Goal: Transaction & Acquisition: Purchase product/service

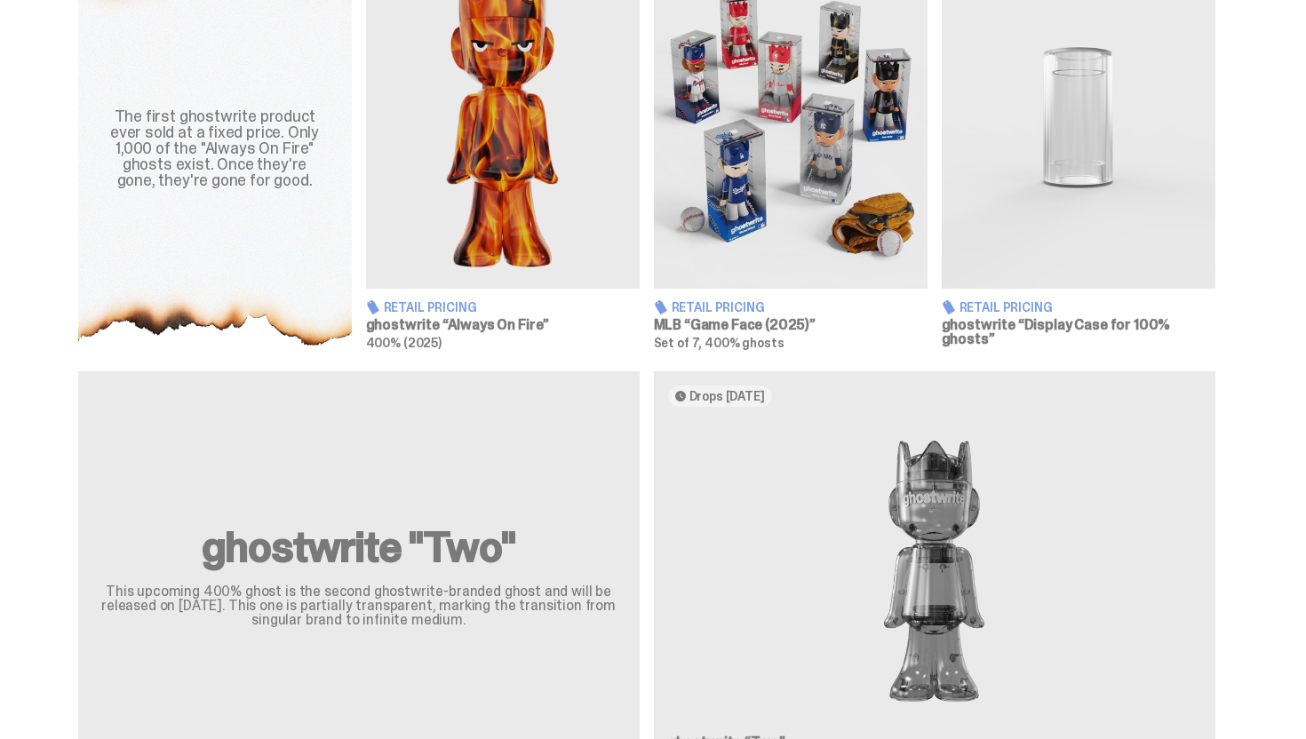
scroll to position [498, 0]
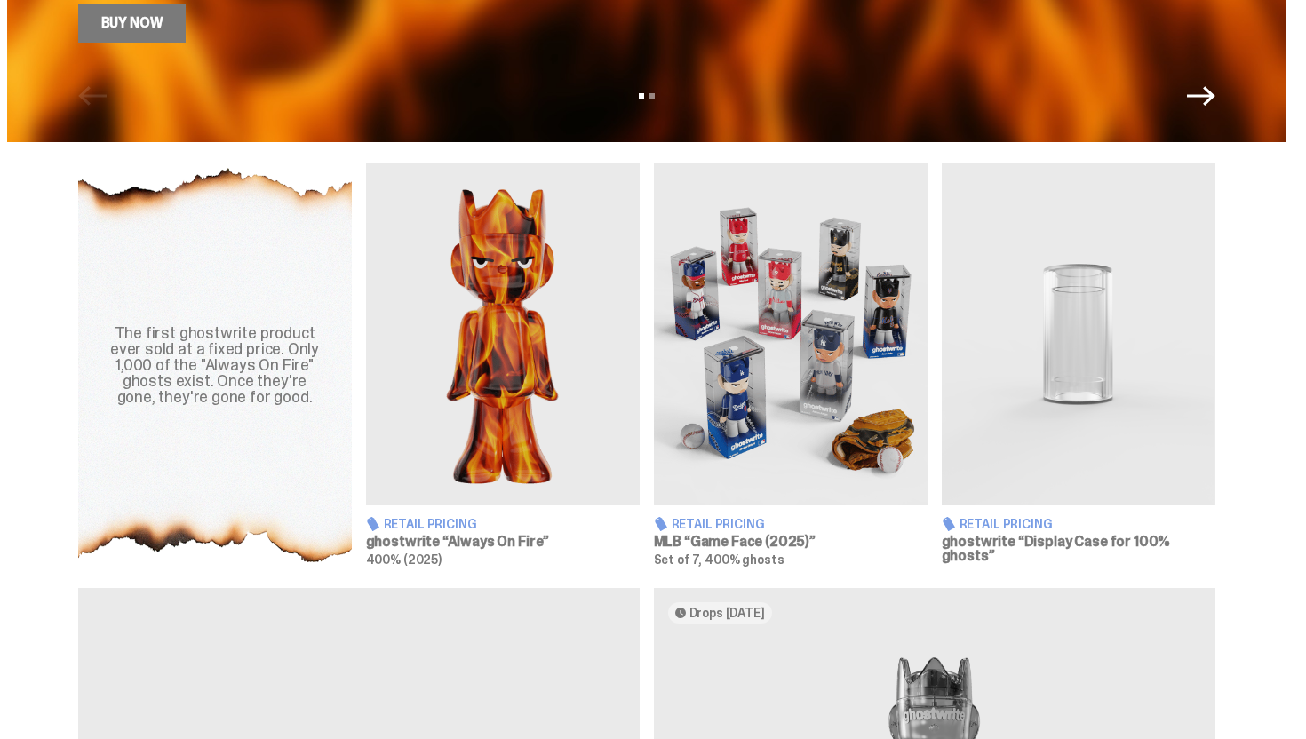
click at [984, 328] on img at bounding box center [1079, 334] width 274 height 342
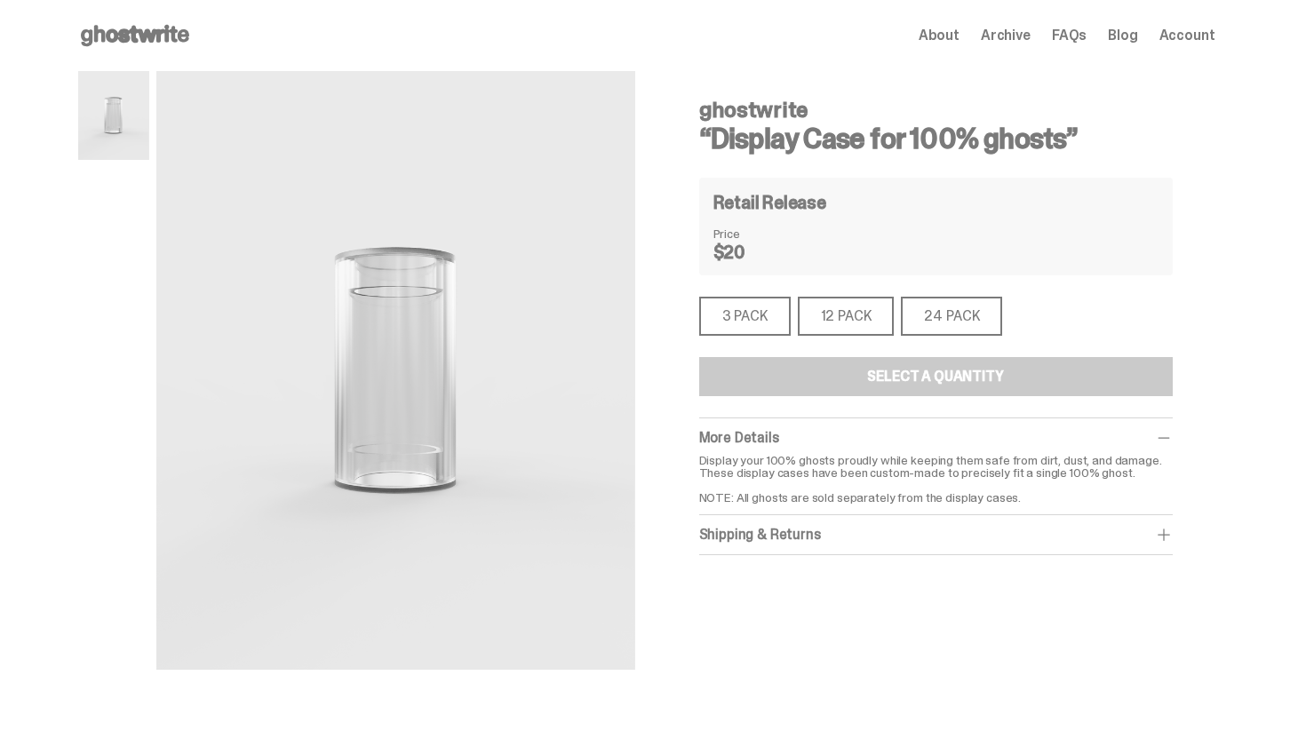
click at [736, 323] on div "3 PACK" at bounding box center [745, 316] width 92 height 39
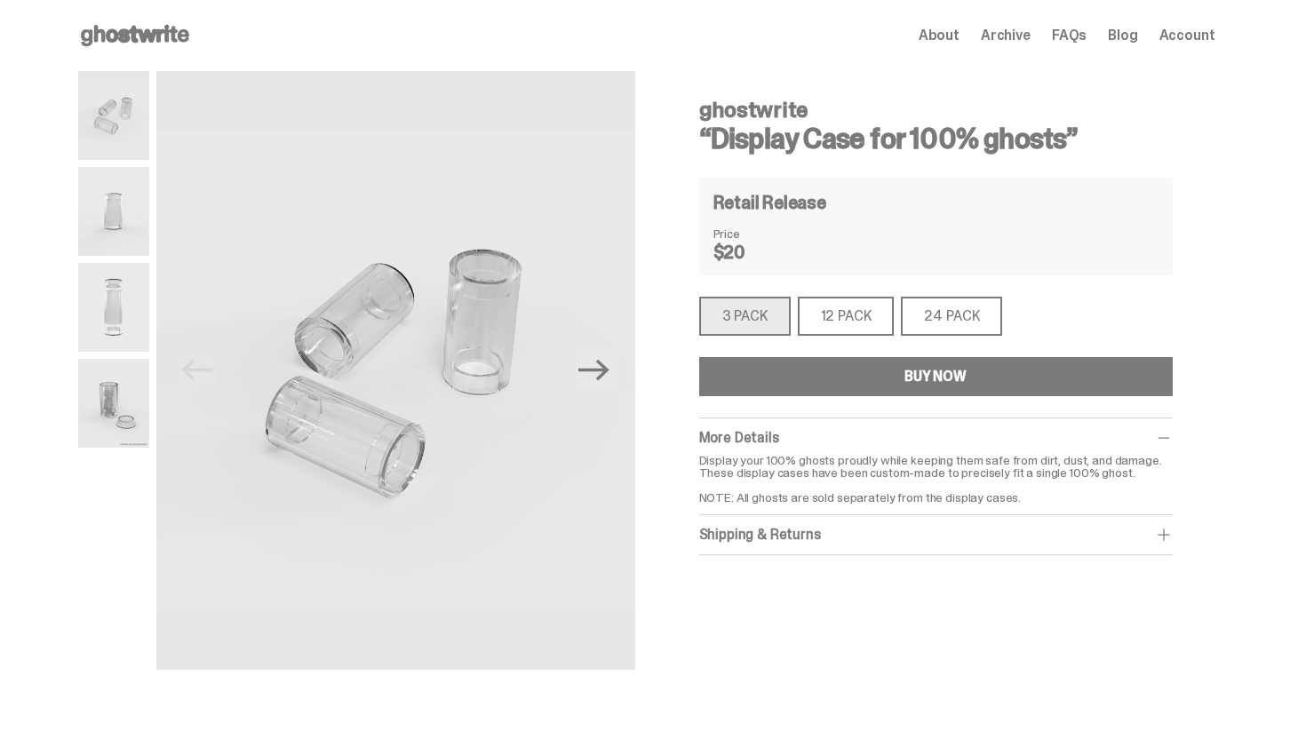
click at [830, 324] on div "12 PACK" at bounding box center [846, 316] width 97 height 39
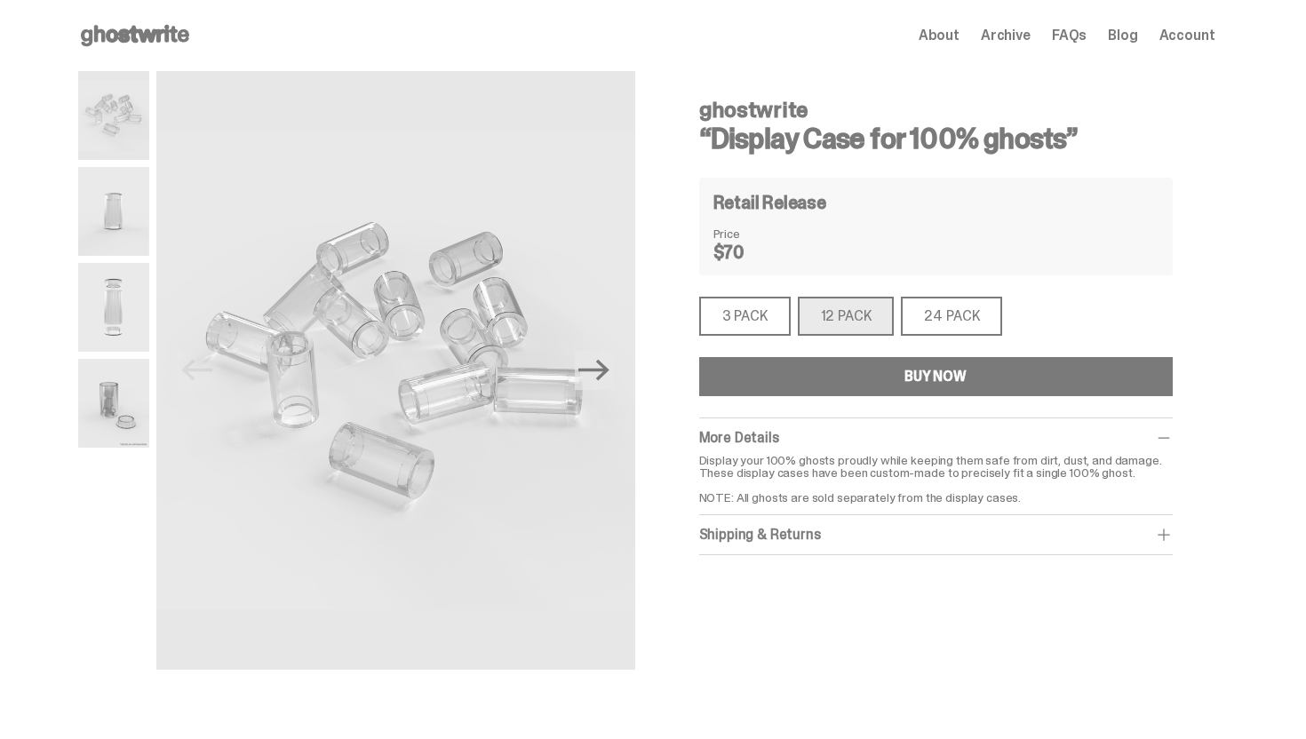
click at [944, 308] on div "24 PACK" at bounding box center [951, 316] width 101 height 39
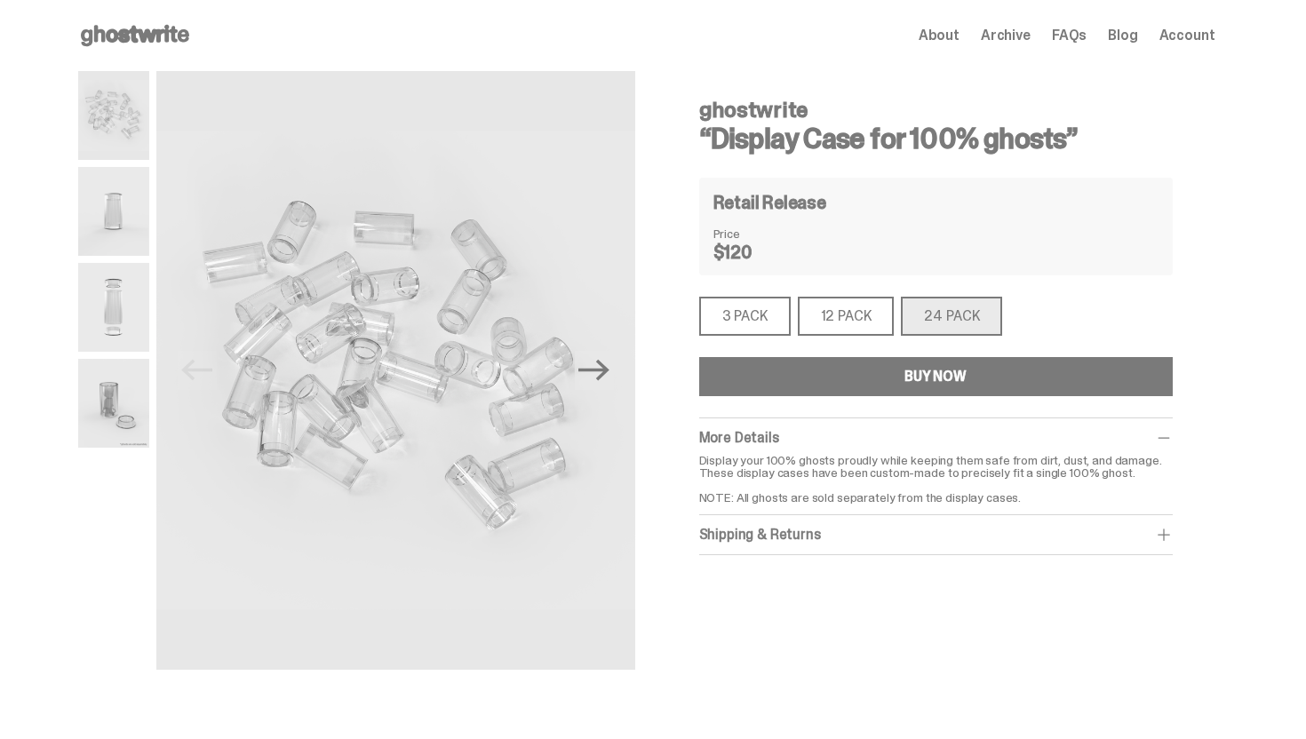
click at [753, 317] on div "3 PACK" at bounding box center [745, 316] width 92 height 39
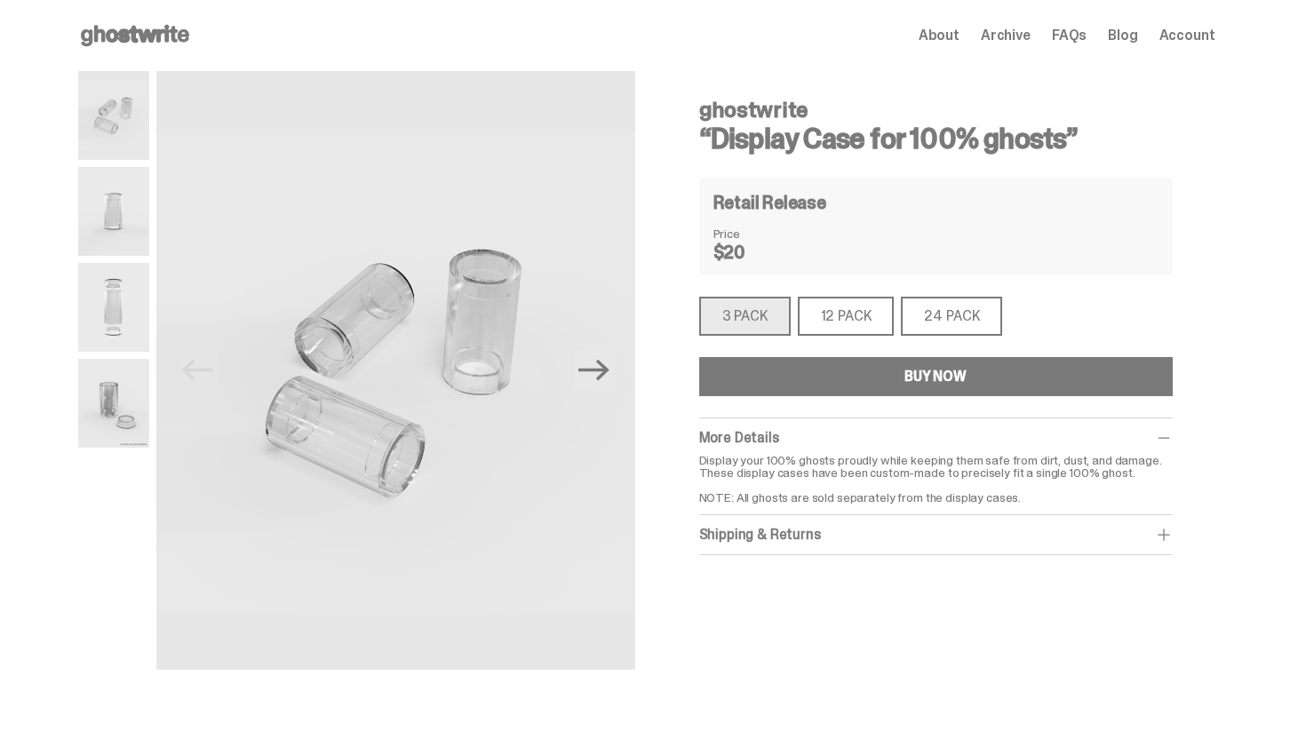
click at [950, 301] on div "24 PACK" at bounding box center [951, 316] width 101 height 39
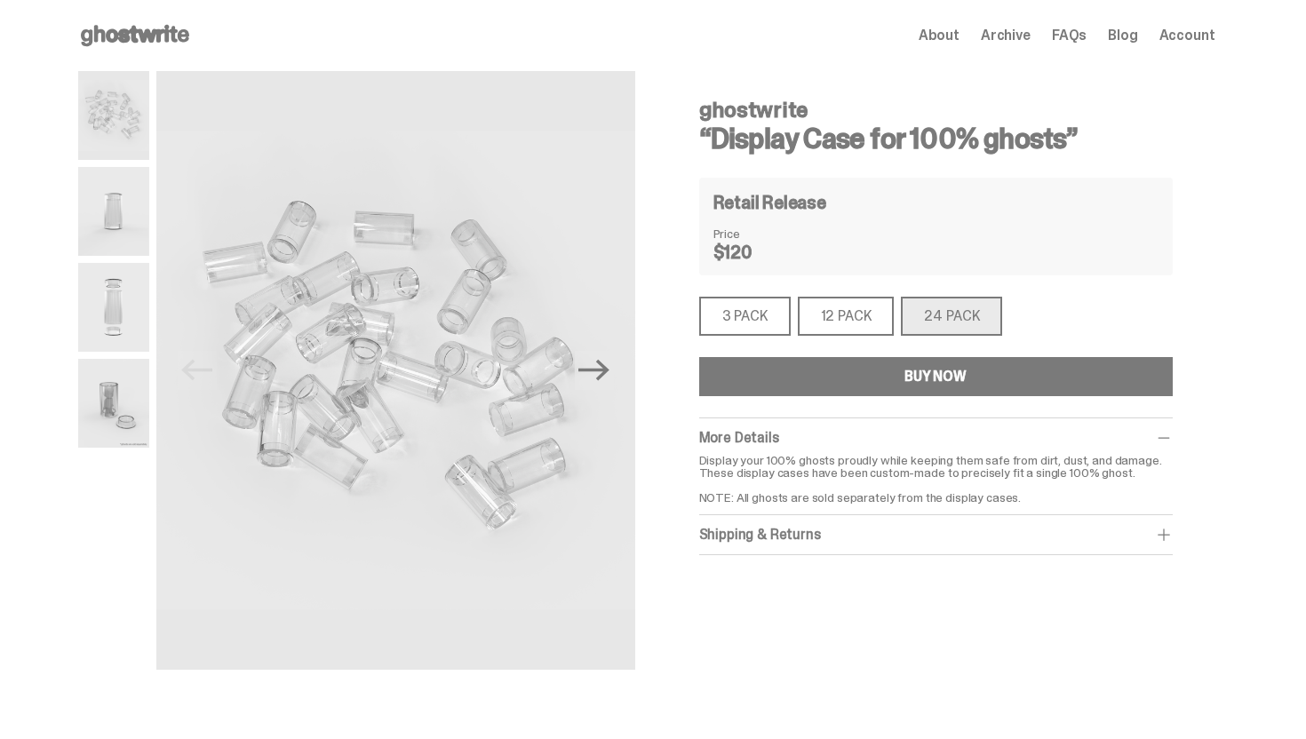
click at [759, 307] on div "3 PACK" at bounding box center [745, 316] width 92 height 39
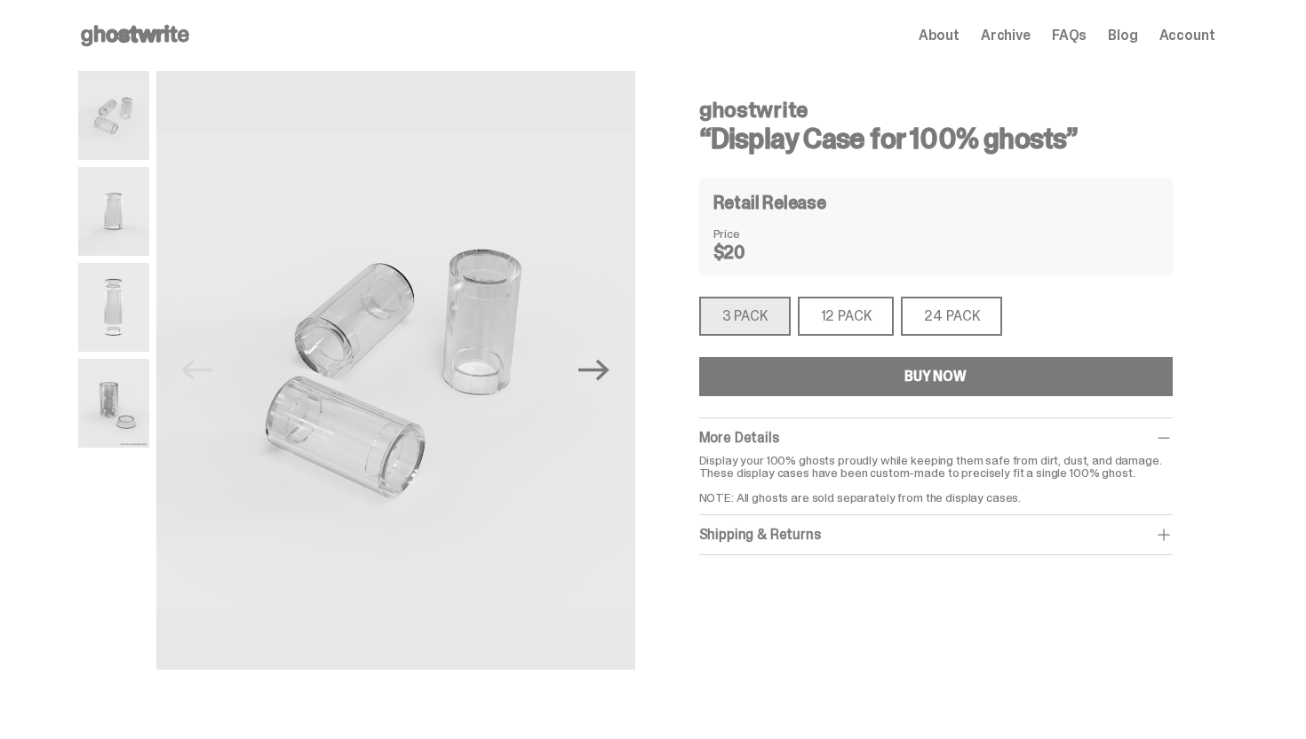
click at [865, 312] on div "12 PACK" at bounding box center [846, 316] width 97 height 39
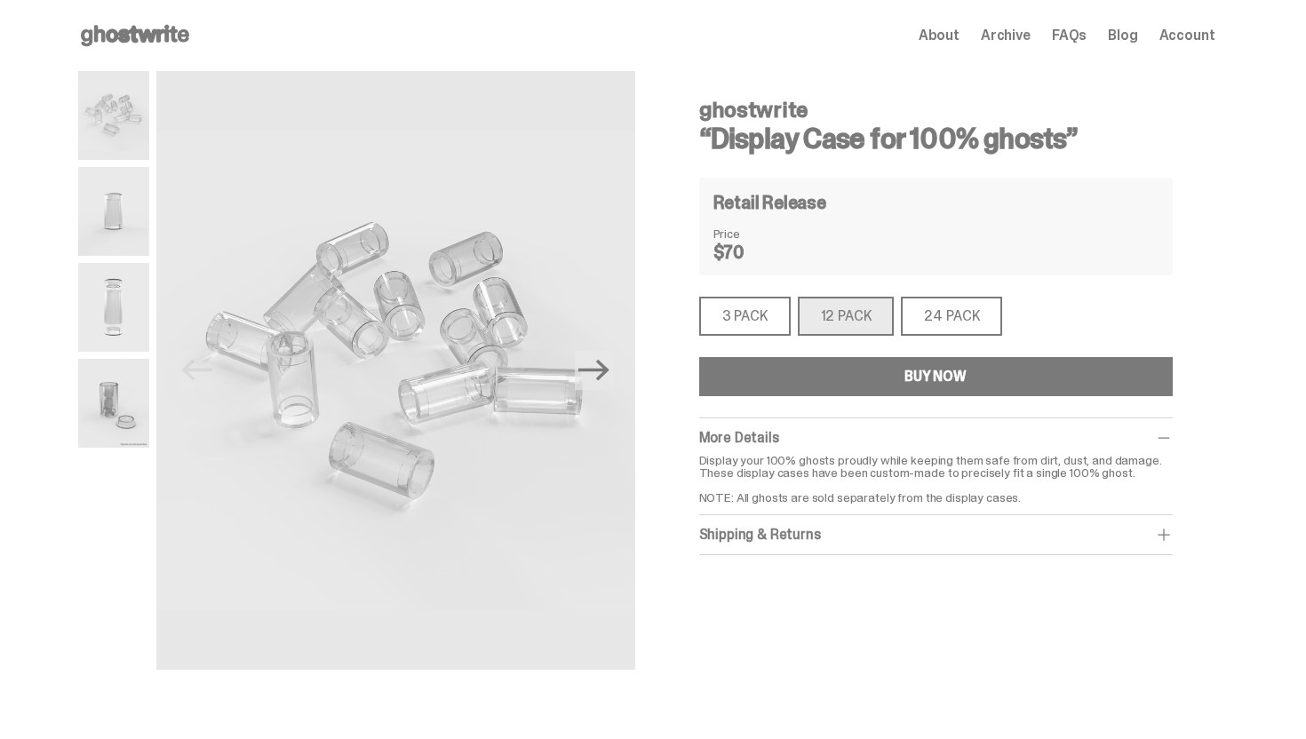
click at [745, 318] on div "3 PACK" at bounding box center [745, 316] width 92 height 39
